Goal: Task Accomplishment & Management: Manage account settings

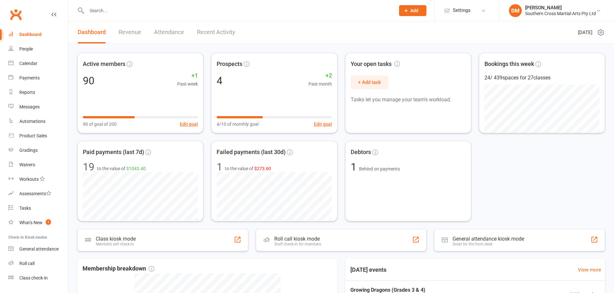
click at [198, 12] on input "text" at bounding box center [238, 10] width 306 height 9
paste input "Siena McArthur"
type input "Siena McArthur"
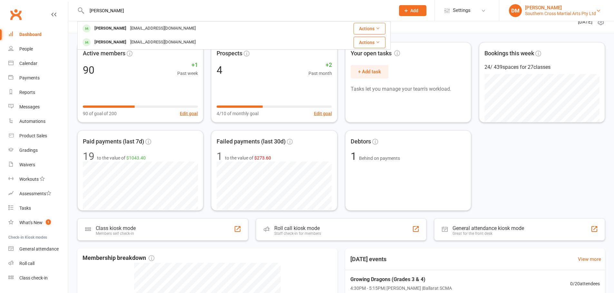
click at [532, 7] on div "Damien Martin" at bounding box center [560, 8] width 71 height 6
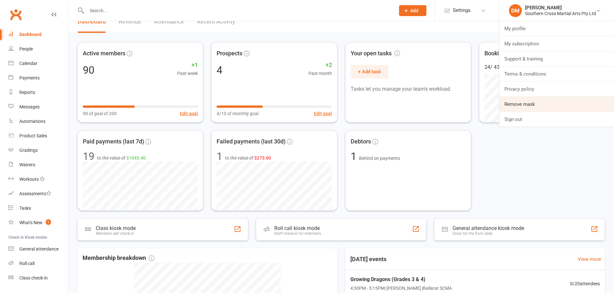
click at [528, 101] on link "Remove mask" at bounding box center [556, 104] width 115 height 15
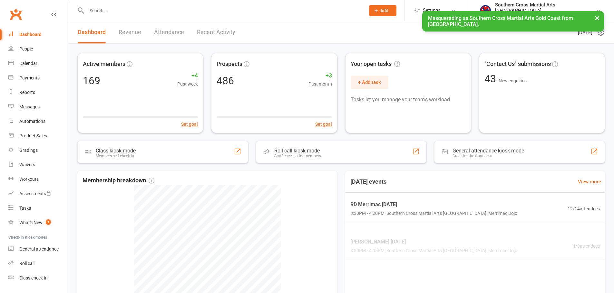
click at [194, 10] on input "text" at bounding box center [223, 10] width 276 height 9
paste input "[PERSON_NAME]"
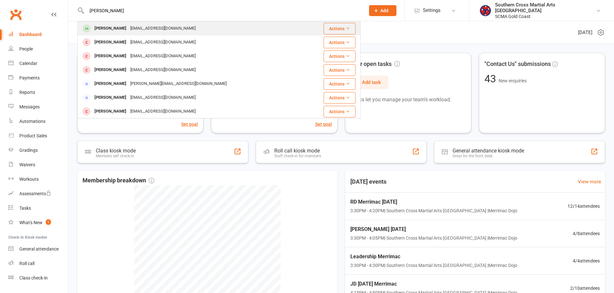
type input "Siena McArthur"
click at [140, 30] on div "Nifty111@hotmail.com" at bounding box center [162, 28] width 69 height 9
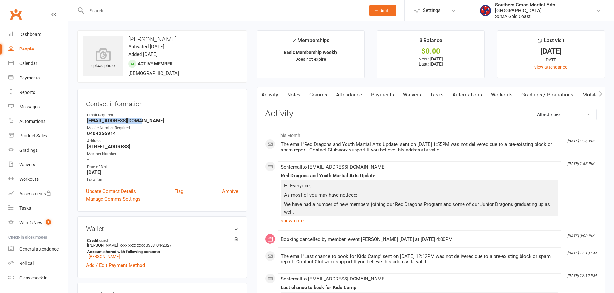
drag, startPoint x: 154, startPoint y: 122, endPoint x: 85, endPoint y: 123, distance: 69.6
click at [85, 123] on div "Contact information Owner Email Required Nifty111@hotmail.com Mobile Number Req…" at bounding box center [161, 150] width 169 height 123
copy strong "Nifty111@hotmail.com"
click at [564, 7] on div "Southern Cross Martial Arts Gold Coast" at bounding box center [545, 8] width 101 height 12
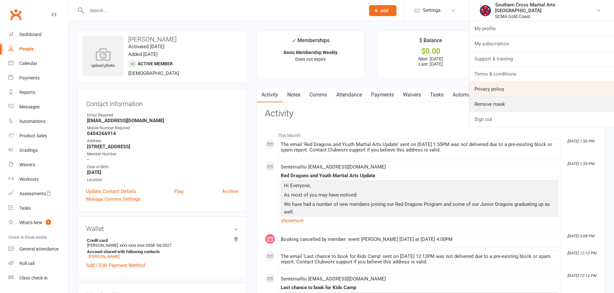
drag, startPoint x: 516, startPoint y: 107, endPoint x: 512, endPoint y: 83, distance: 23.7
click at [516, 107] on link "Remove mask" at bounding box center [541, 104] width 145 height 15
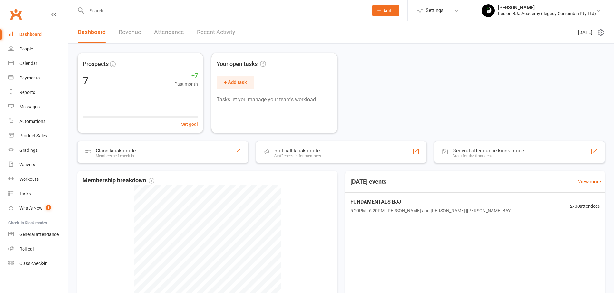
click at [307, 10] on input "text" at bounding box center [224, 10] width 279 height 9
paste input "Minty Rutter"
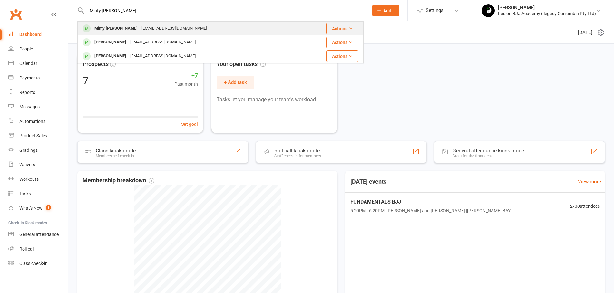
type input "Minty Rutter"
click at [139, 28] on div "samrutter@mintrhapsody.com.au" at bounding box center [173, 28] width 69 height 9
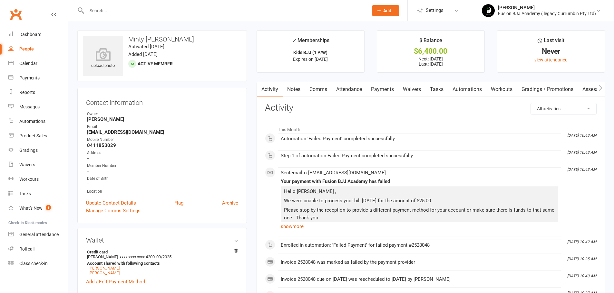
click at [382, 91] on link "Payments" at bounding box center [382, 89] width 32 height 15
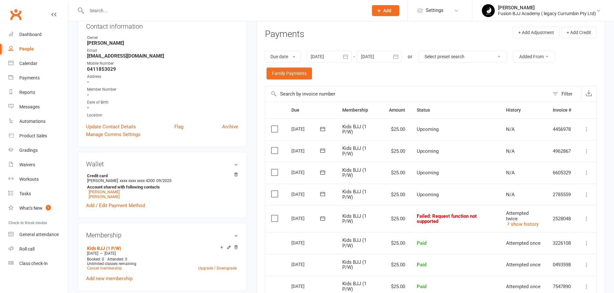
scroll to position [86, 0]
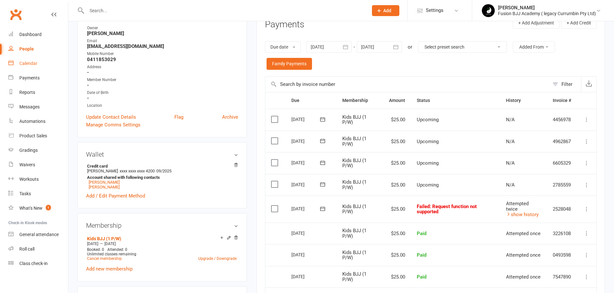
click at [33, 66] on div "Calendar" at bounding box center [28, 63] width 18 height 5
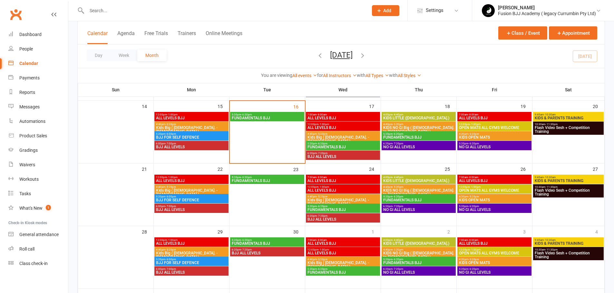
scroll to position [172, 0]
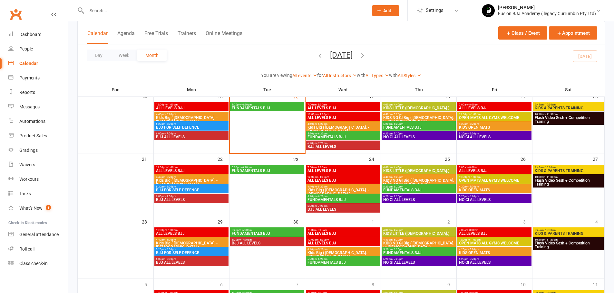
click at [266, 243] on span "BJJ ALL LEVELS" at bounding box center [267, 244] width 72 height 4
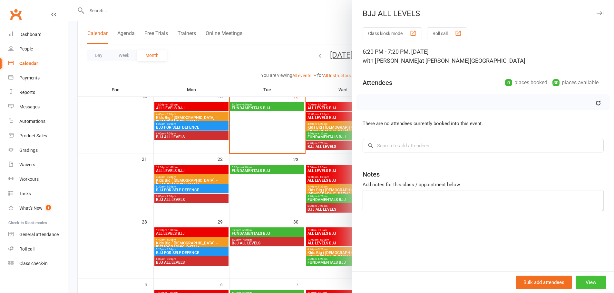
click at [579, 283] on button "View" at bounding box center [590, 283] width 31 height 14
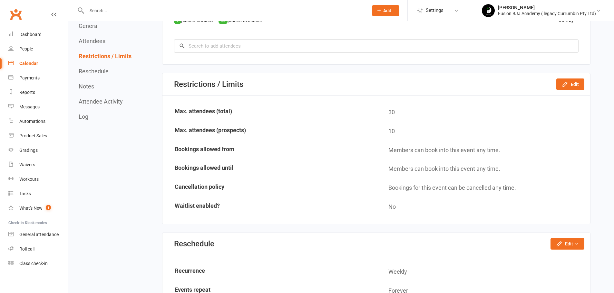
scroll to position [354, 0]
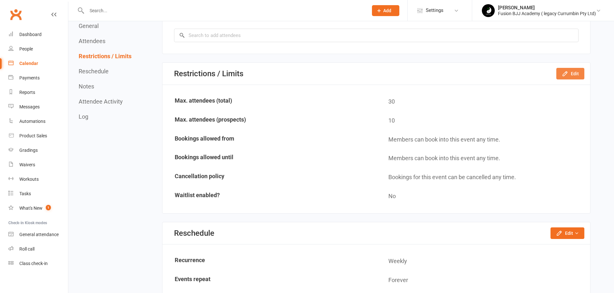
click at [573, 74] on button "Edit" at bounding box center [570, 74] width 28 height 12
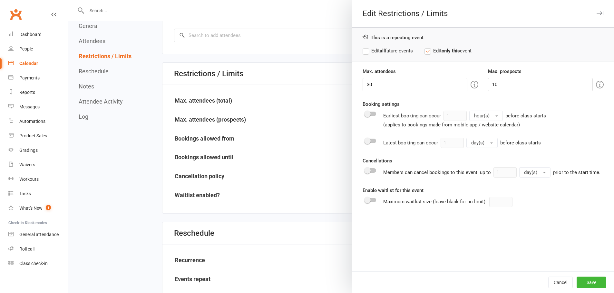
click at [308, 131] on div at bounding box center [340, 146] width 545 height 293
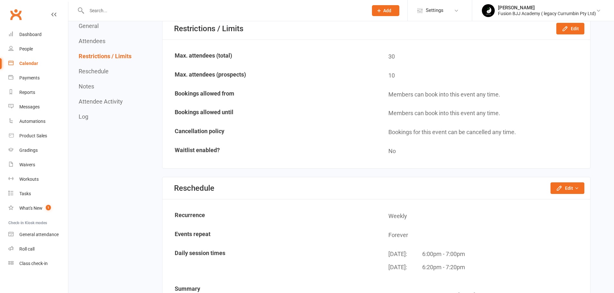
scroll to position [440, 0]
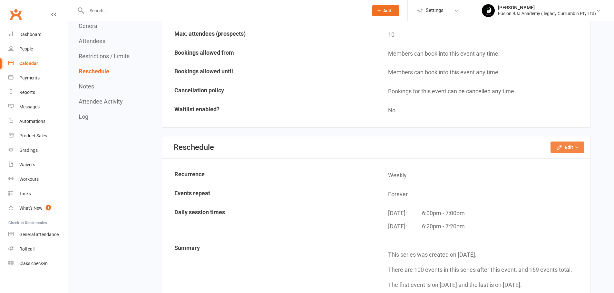
click at [566, 148] on button "Edit" at bounding box center [567, 148] width 34 height 12
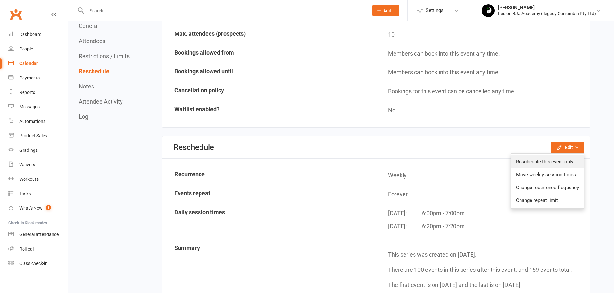
click at [557, 165] on link "Reschedule this event only" at bounding box center [547, 162] width 73 height 13
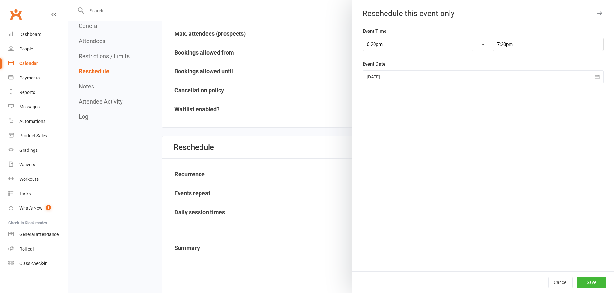
click at [300, 122] on div at bounding box center [340, 146] width 545 height 293
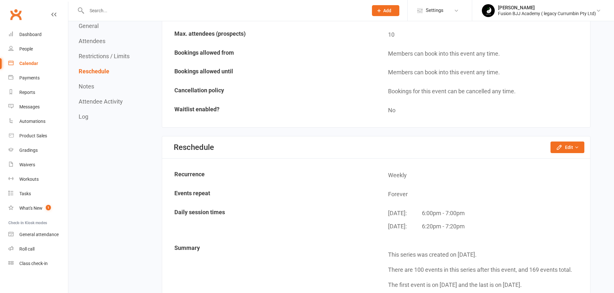
scroll to position [0, 0]
click at [567, 145] on button "Edit" at bounding box center [567, 148] width 34 height 12
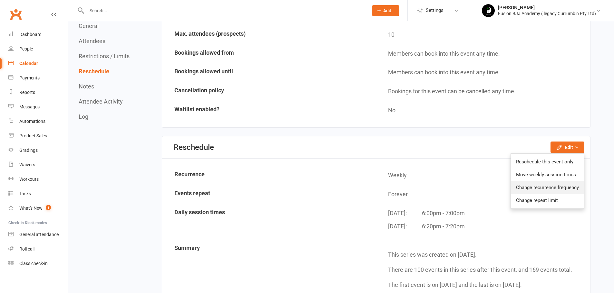
click at [543, 186] on link "Change recurrence frequency" at bounding box center [547, 187] width 73 height 13
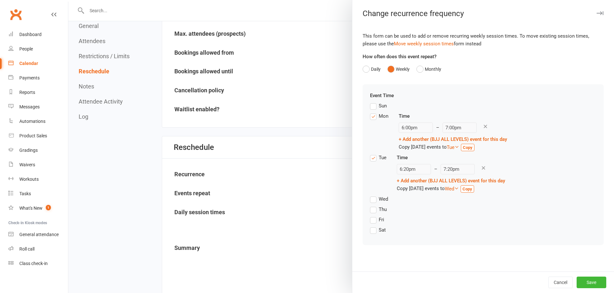
click at [299, 131] on div at bounding box center [340, 146] width 545 height 293
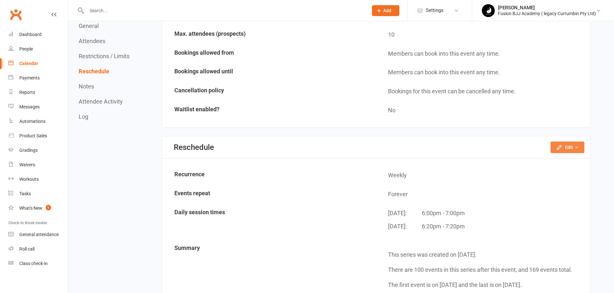
click at [578, 148] on icon "button" at bounding box center [576, 147] width 5 height 5
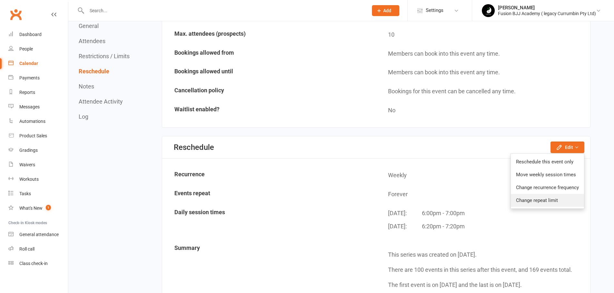
click at [533, 205] on link "Change repeat limit" at bounding box center [547, 200] width 73 height 13
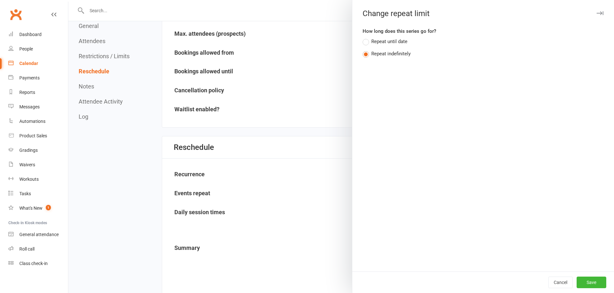
click at [315, 96] on div at bounding box center [340, 146] width 545 height 293
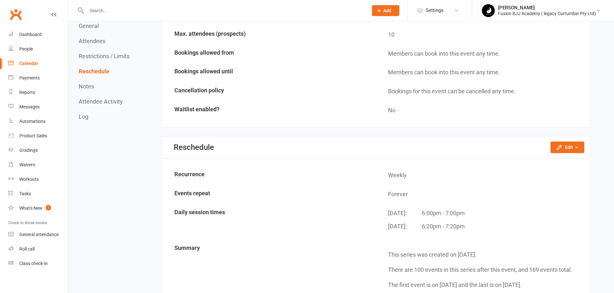
click at [35, 63] on div "Calendar" at bounding box center [28, 63] width 19 height 5
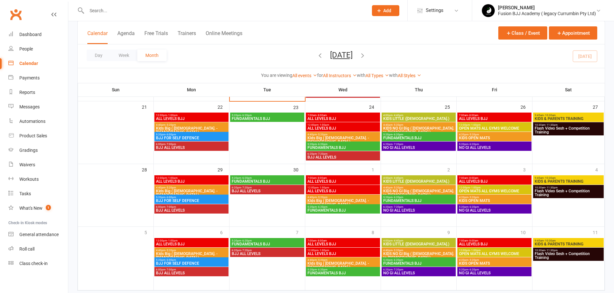
scroll to position [240, 0]
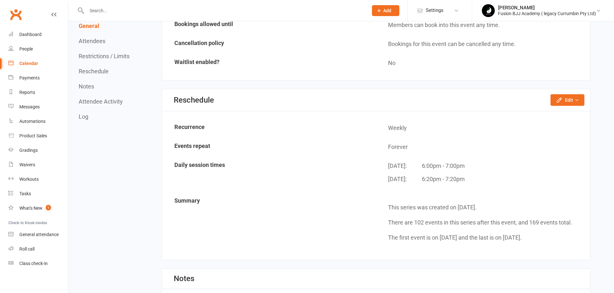
scroll to position [494, 0]
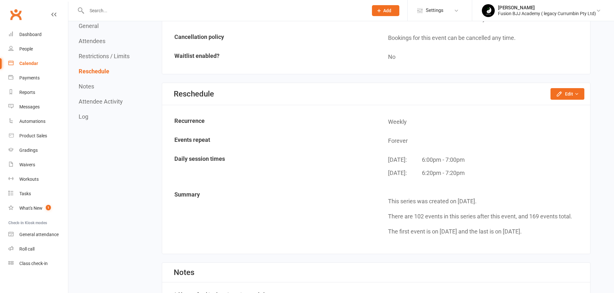
click at [24, 61] on div "Calendar" at bounding box center [28, 63] width 19 height 5
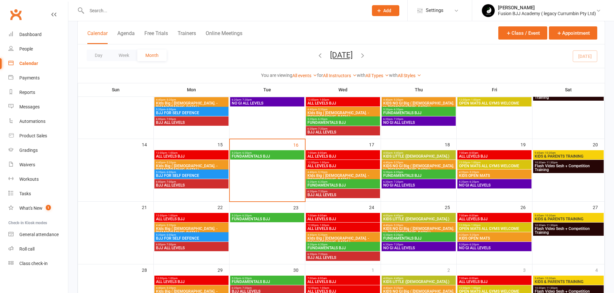
scroll to position [140, 0]
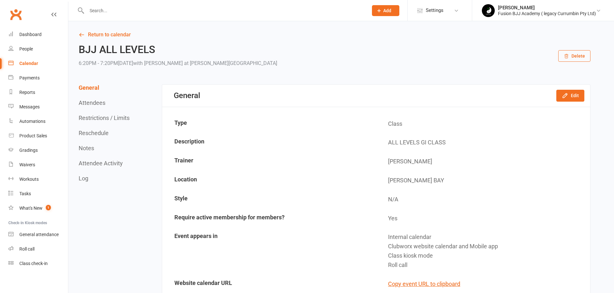
click at [31, 62] on div "Calendar" at bounding box center [28, 63] width 19 height 5
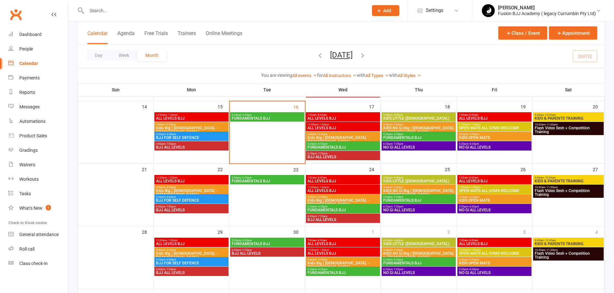
scroll to position [161, 0]
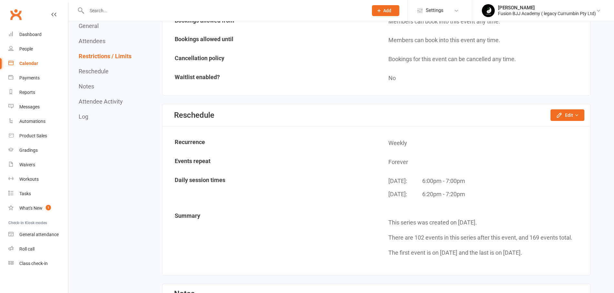
scroll to position [515, 0]
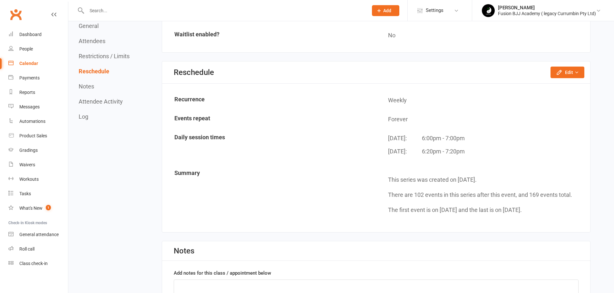
click at [38, 62] on link "Calendar" at bounding box center [38, 63] width 60 height 14
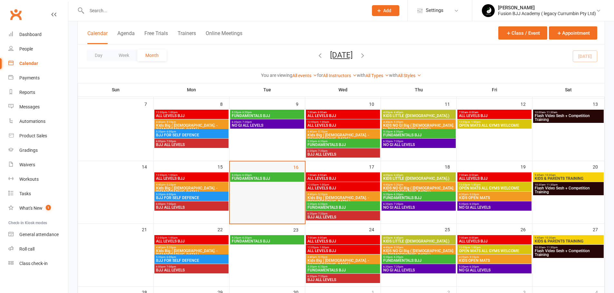
scroll to position [107, 0]
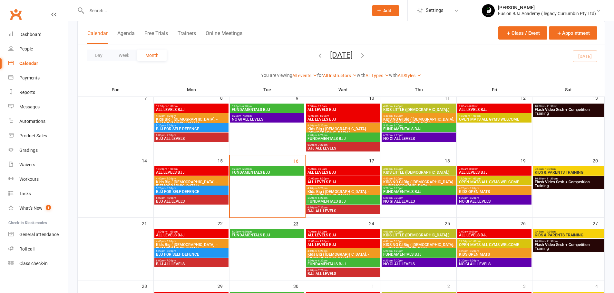
click at [201, 199] on span "6:00pm - 7:00pm" at bounding box center [192, 198] width 72 height 3
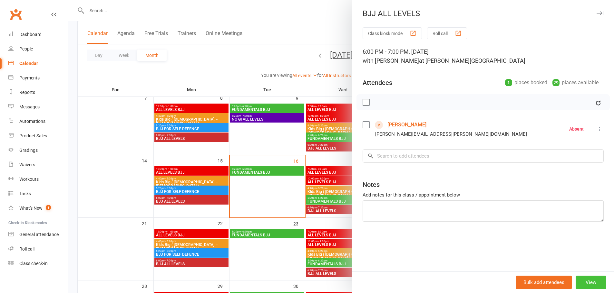
click at [588, 281] on button "View" at bounding box center [590, 283] width 31 height 14
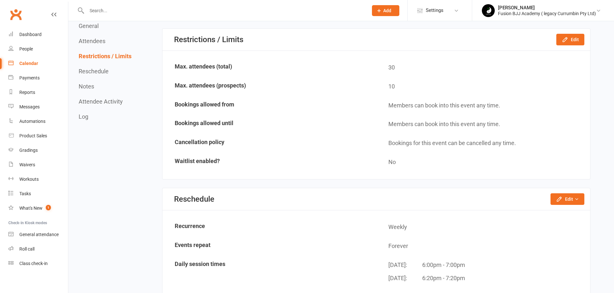
scroll to position [462, 0]
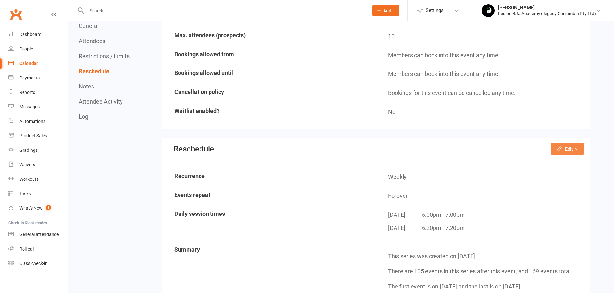
click at [581, 152] on button "Edit" at bounding box center [567, 149] width 34 height 12
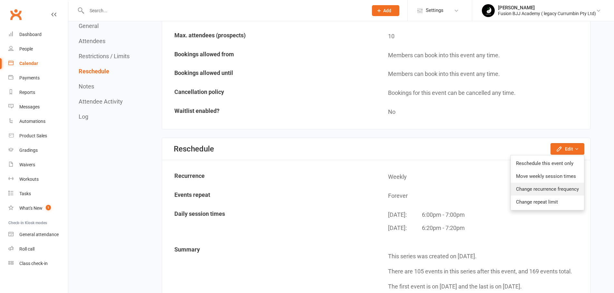
click at [550, 188] on link "Change recurrence frequency" at bounding box center [547, 189] width 73 height 13
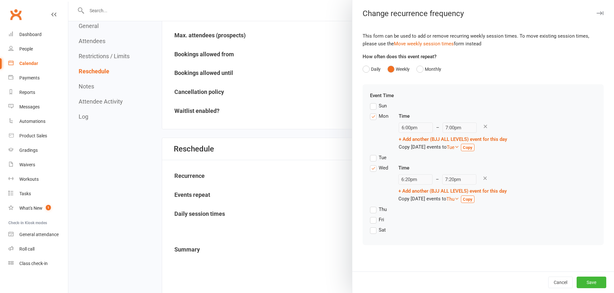
click at [371, 158] on label "Tue" at bounding box center [378, 158] width 16 height 8
click at [371, 154] on input "Tue" at bounding box center [372, 154] width 4 height 0
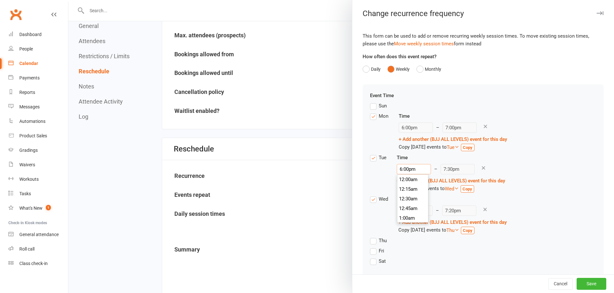
click at [404, 170] on input "6:00pm" at bounding box center [413, 169] width 34 height 10
type input "6:20pm"
type input "7:50pm"
type input "6:20pm"
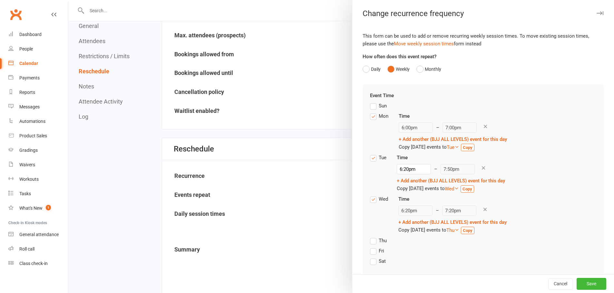
click at [518, 169] on div "Tue Time 6:20pm 12:00am 12:15am 12:30am 12:45am 1:00am 1:15am 1:30am 1:45am 2:0…" at bounding box center [483, 175] width 226 height 42
click at [553, 286] on button "Cancel" at bounding box center [560, 285] width 24 height 12
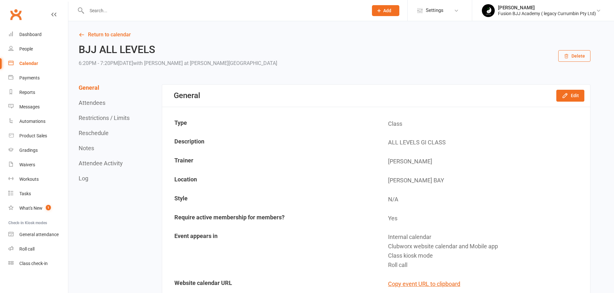
click at [34, 65] on div "Calendar" at bounding box center [28, 63] width 19 height 5
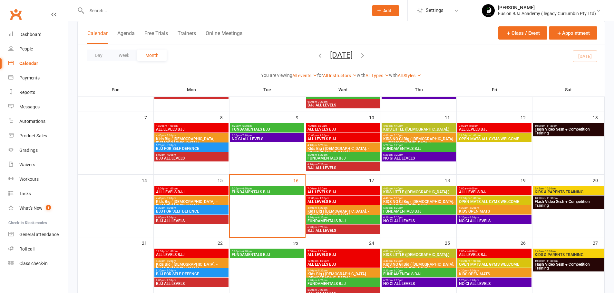
scroll to position [139, 0]
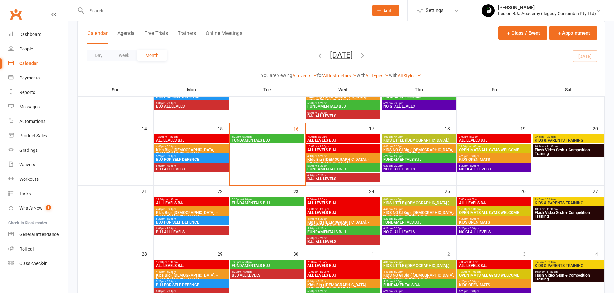
click at [203, 170] on span "BJJ ALL LEVELS" at bounding box center [192, 169] width 72 height 4
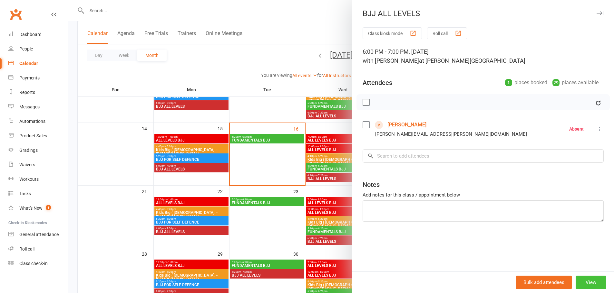
click at [585, 278] on button "View" at bounding box center [590, 283] width 31 height 14
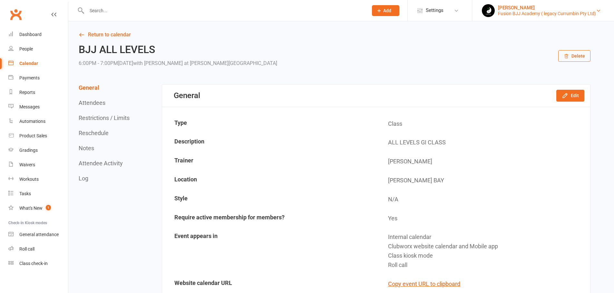
click at [545, 15] on div "Fusion BJJ Academy ( legacy Currumbin Pty Ltd)" at bounding box center [547, 14] width 98 height 6
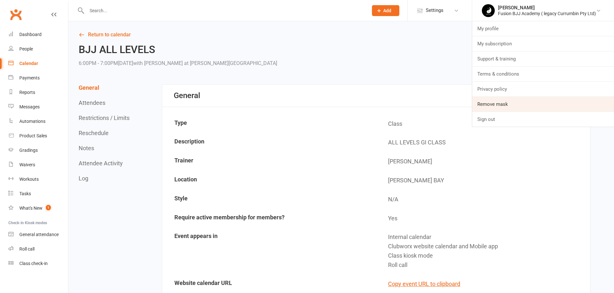
click at [529, 106] on link "Remove mask" at bounding box center [543, 104] width 142 height 15
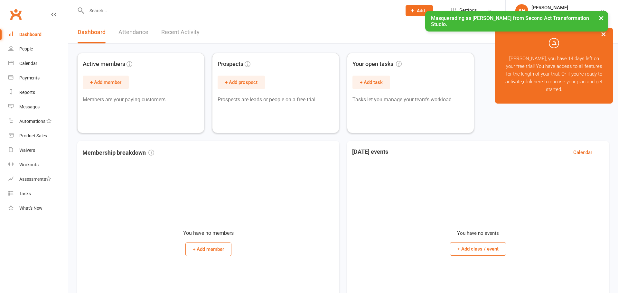
click at [468, 5] on span "Settings" at bounding box center [469, 10] width 18 height 14
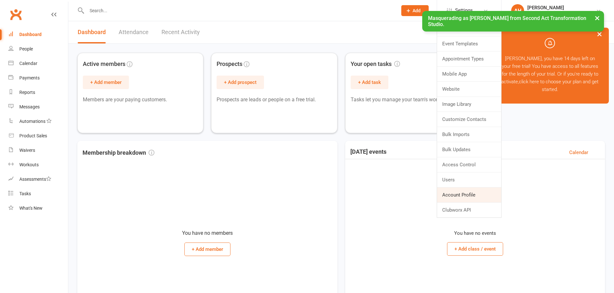
click at [466, 199] on link "Account Profile" at bounding box center [469, 195] width 64 height 15
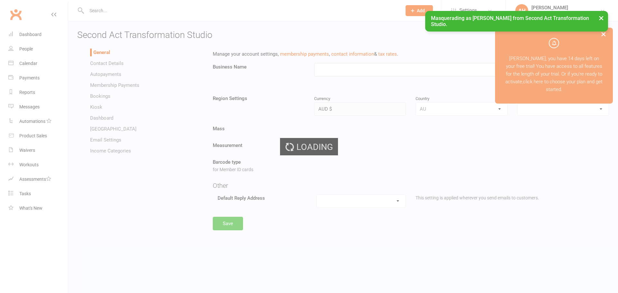
type input "Second Act Transformation Studio"
select select "[GEOGRAPHIC_DATA]/[GEOGRAPHIC_DATA]"
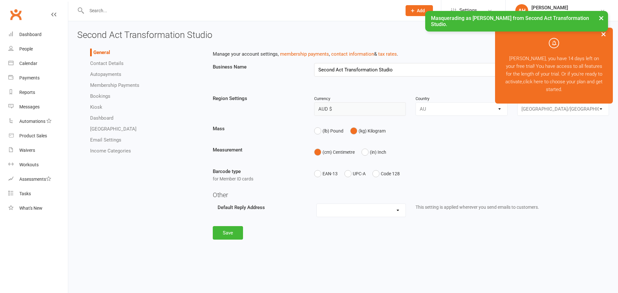
click at [119, 74] on link "Autopayments" at bounding box center [105, 75] width 31 height 6
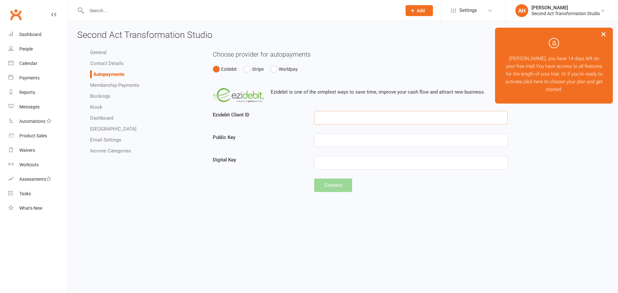
click at [330, 119] on input "text" at bounding box center [411, 118] width 194 height 14
paste input "[PHONE_NUMBER]"
type input "[PHONE_NUMBER]"
click at [348, 130] on div "Ezidebit is one of the simplest ways to save time, improve your cash flow and a…" at bounding box center [411, 137] width 397 height 110
click at [347, 138] on input "text" at bounding box center [411, 141] width 194 height 14
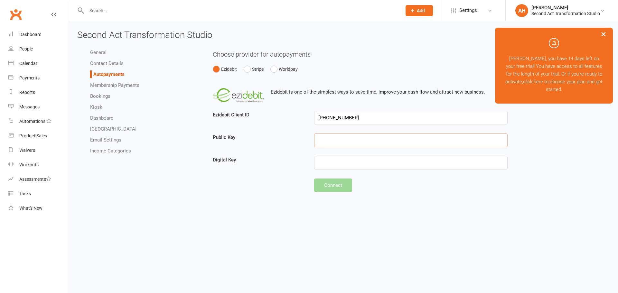
paste input "7AB96C89-D4F7-43C5-2A7E-6C734B434EC7"
type input "7AB96C89-D4F7-43C5-2A7E-6C734B434EC7"
click at [354, 165] on input "text" at bounding box center [411, 163] width 194 height 14
paste input "3592E88C-56D7-4DFC-37EB-B305850EB2BC"
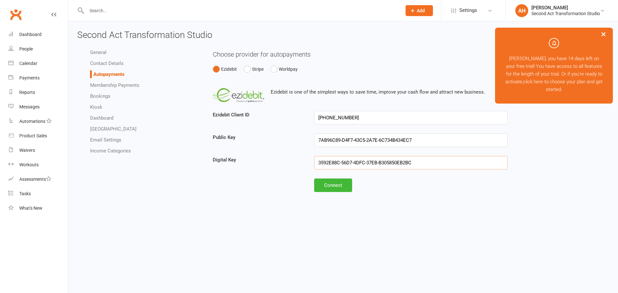
type input "3592E88C-56D7-4DFC-37EB-B305850EB2BC"
click at [605, 32] on button "×" at bounding box center [604, 34] width 12 height 14
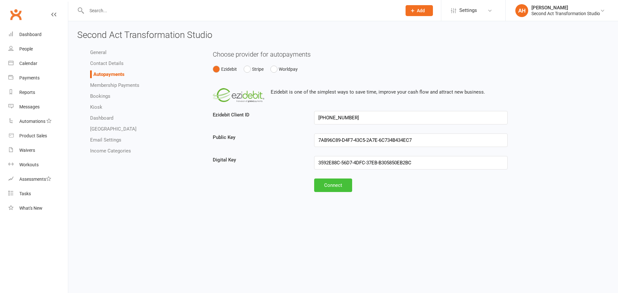
click at [329, 185] on button "Connect" at bounding box center [333, 186] width 38 height 14
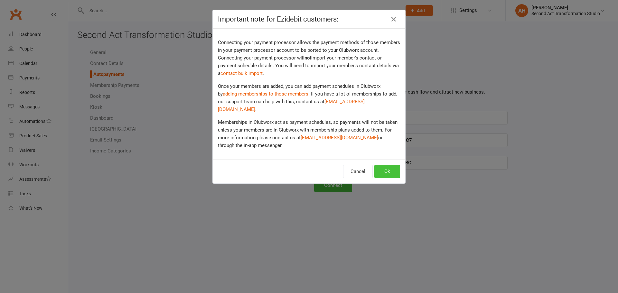
click at [384, 165] on button "Ok" at bounding box center [388, 172] width 26 height 14
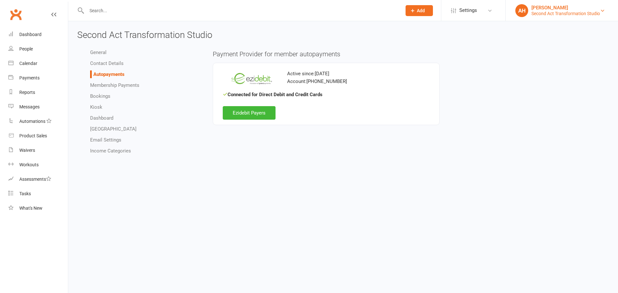
click at [538, 14] on div "Second Act Transformation Studio" at bounding box center [566, 14] width 69 height 6
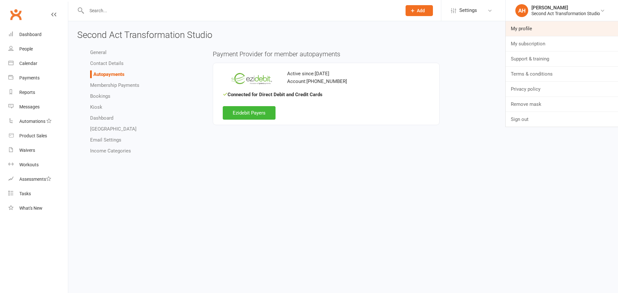
click at [536, 28] on link "My profile" at bounding box center [562, 28] width 112 height 15
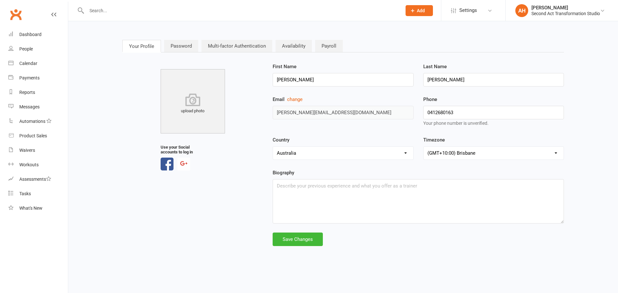
click at [263, 107] on div "upload photo Use your Social accounts to log in First Name [PERSON_NAME] Last N…" at bounding box center [344, 155] width 452 height 184
click at [549, 13] on div "Second Act Transformation Studio" at bounding box center [566, 14] width 69 height 6
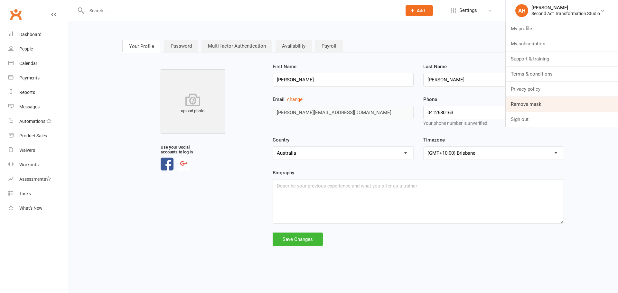
drag, startPoint x: 522, startPoint y: 107, endPoint x: 516, endPoint y: 104, distance: 7.1
click at [522, 107] on link "Remove mask" at bounding box center [562, 104] width 112 height 15
